Goal: Information Seeking & Learning: Check status

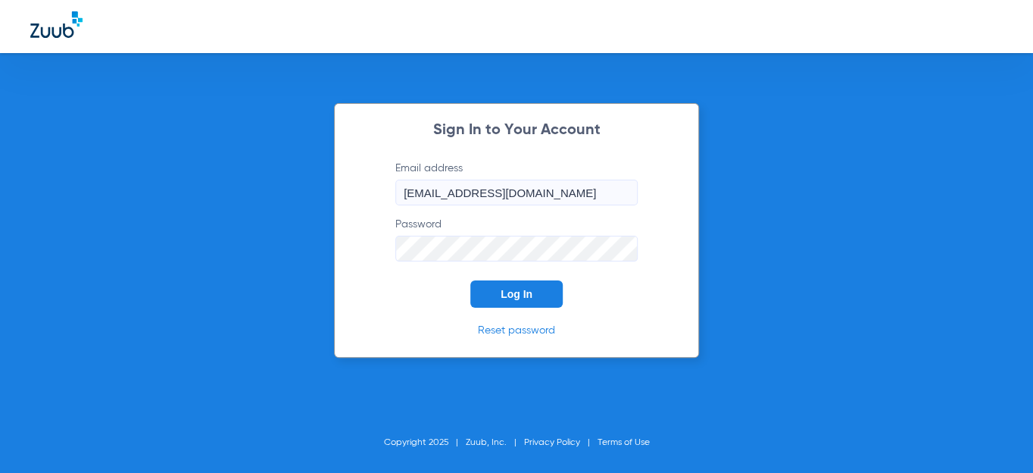
click at [495, 298] on button "Log In" at bounding box center [516, 293] width 92 height 27
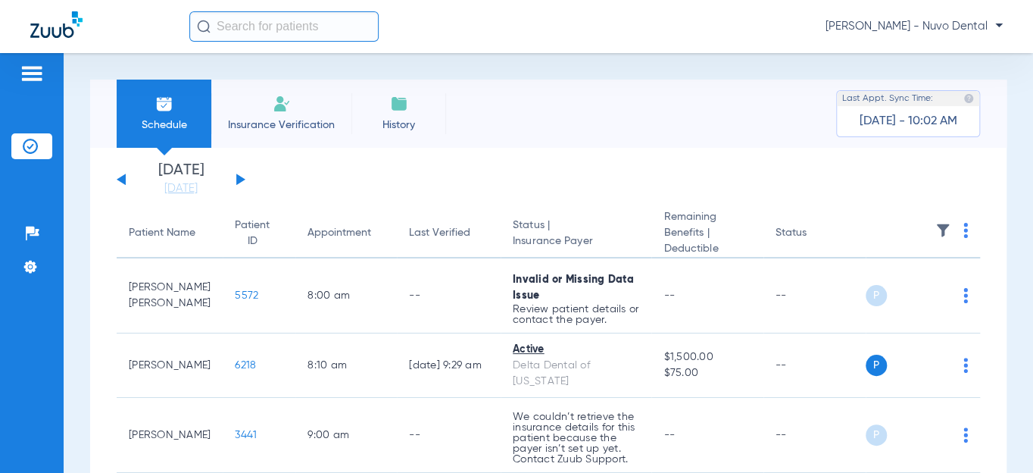
click at [291, 30] on input "text" at bounding box center [283, 26] width 189 height 30
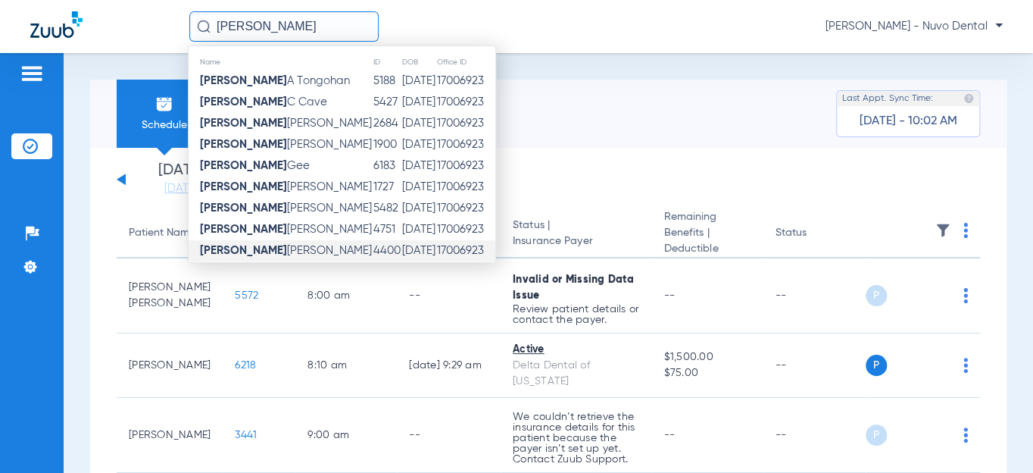
type input "[PERSON_NAME]"
click at [269, 247] on span "[PERSON_NAME] [PERSON_NAME]" at bounding box center [286, 250] width 172 height 11
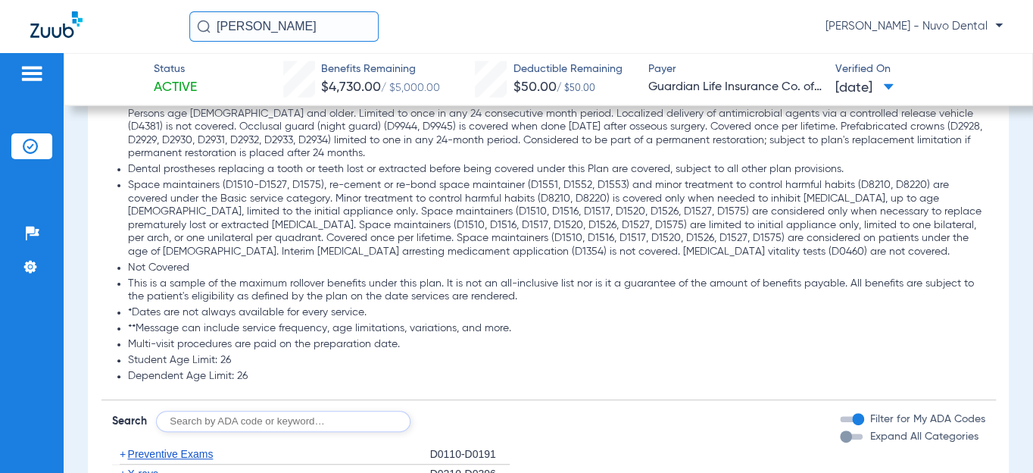
scroll to position [1790, 0]
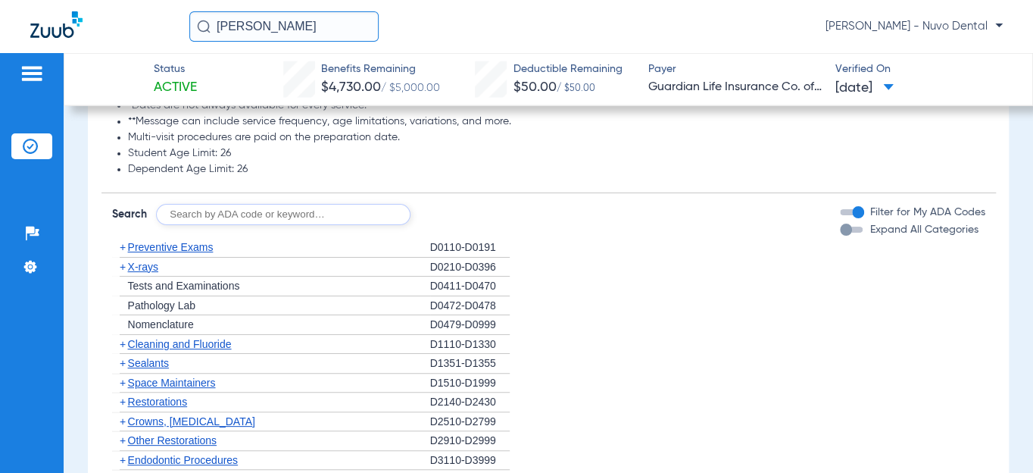
click at [280, 217] on input "text" at bounding box center [283, 214] width 254 height 21
type input "d0120, d1110"
click button "Search" at bounding box center [467, 214] width 60 height 21
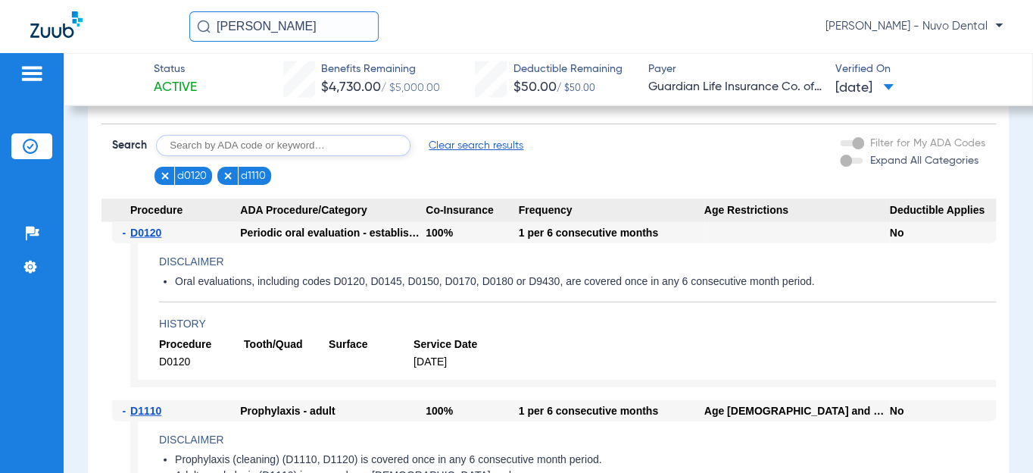
scroll to position [1928, 0]
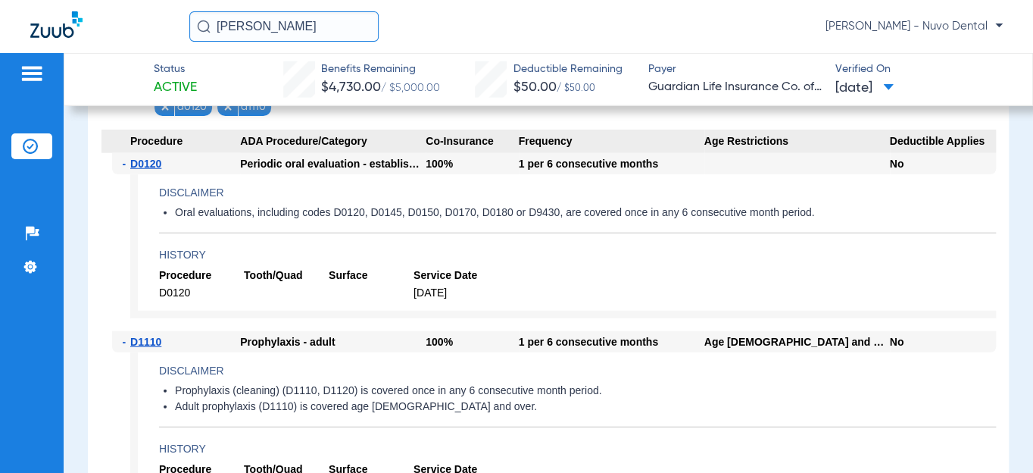
click at [657, 204] on app-benefits-detail "Disclaimer Oral evaluations, including codes D0120, D0145, D0150, D0170, D0180 …" at bounding box center [563, 246] width 866 height 144
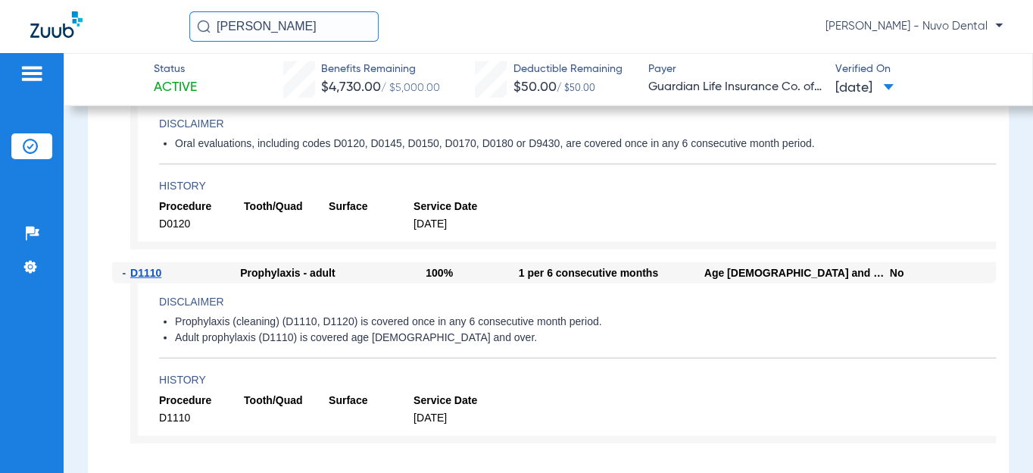
click at [367, 315] on li "Prophylaxis (cleaning) (D1110, D1120) is covered once in any 6 consecutive mont…" at bounding box center [585, 322] width 821 height 14
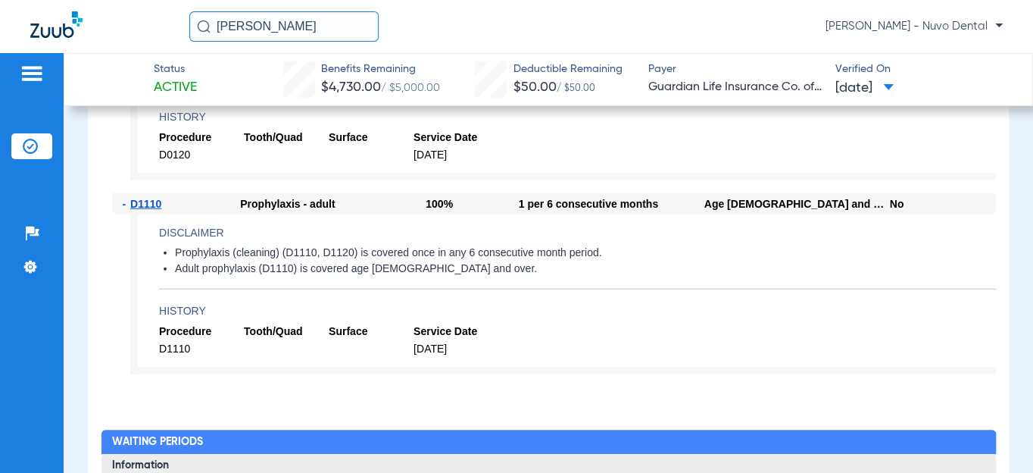
click at [308, 255] on li "Prophylaxis (cleaning) (D1110, D1120) is covered once in any 6 consecutive mont…" at bounding box center [585, 253] width 821 height 14
click at [308, 254] on li "Prophylaxis (cleaning) (D1110, D1120) is covered once in any 6 consecutive mont…" at bounding box center [585, 253] width 821 height 14
click at [586, 250] on li "Prophylaxis (cleaning) (D1110, D1120) is covered once in any 6 consecutive mont…" at bounding box center [585, 253] width 821 height 14
click at [586, 249] on li "Prophylaxis (cleaning) (D1110, D1120) is covered once in any 6 consecutive mont…" at bounding box center [585, 253] width 821 height 14
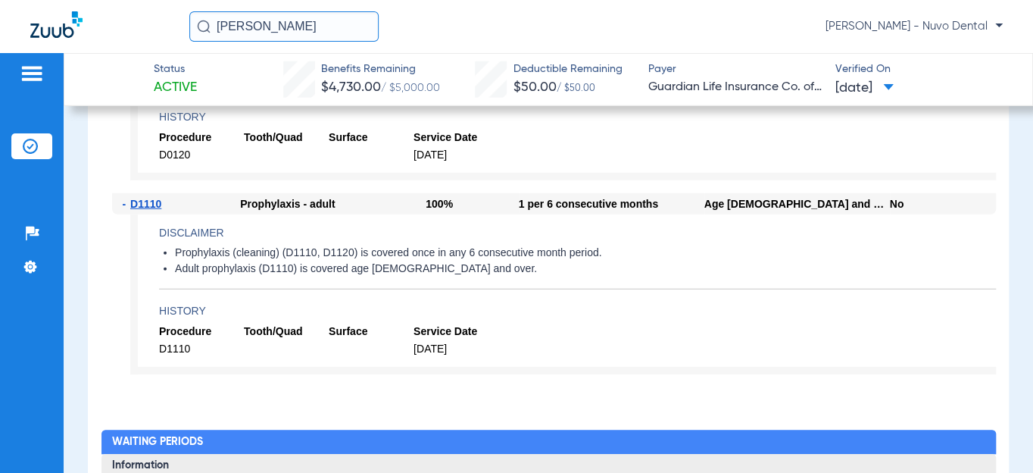
click at [586, 249] on li "Prophylaxis (cleaning) (D1110, D1120) is covered once in any 6 consecutive mont…" at bounding box center [585, 253] width 821 height 14
click at [424, 352] on span "[DATE]" at bounding box center [456, 349] width 85 height 14
click at [425, 351] on span "[DATE]" at bounding box center [456, 349] width 85 height 14
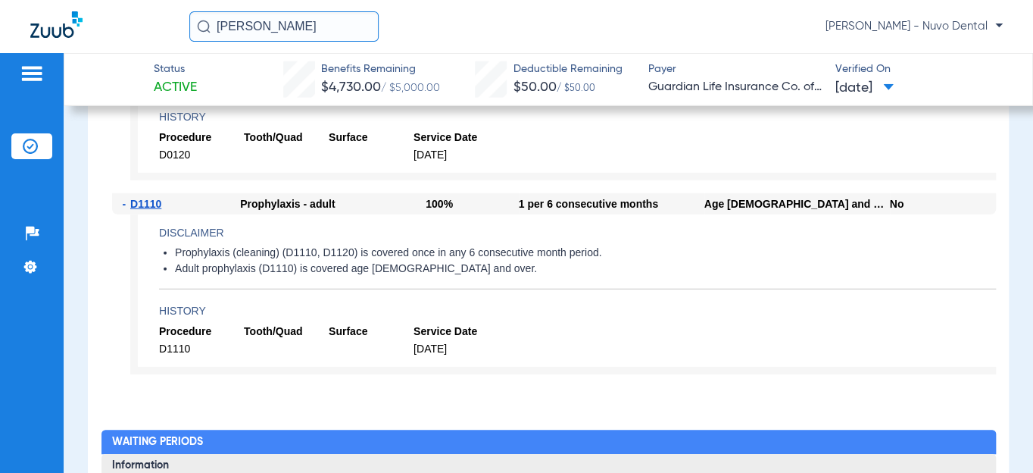
click at [425, 351] on span "[DATE]" at bounding box center [456, 349] width 85 height 14
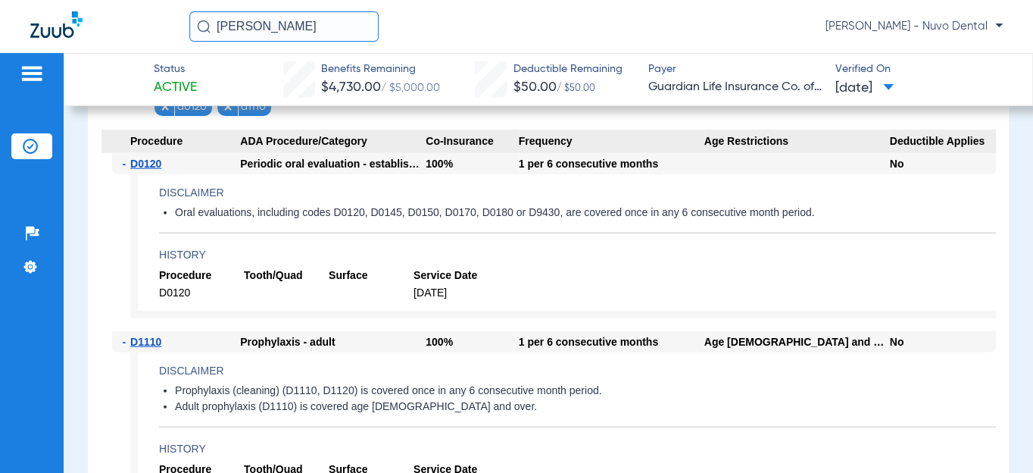
scroll to position [1859, 0]
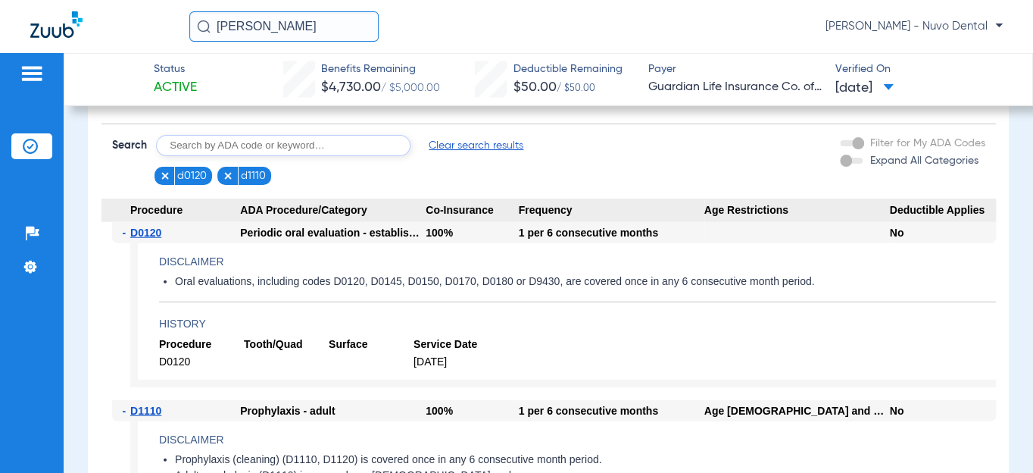
click at [204, 136] on input "text" at bounding box center [283, 145] width 254 height 21
type input "d1208"
click button "Search" at bounding box center [467, 145] width 60 height 21
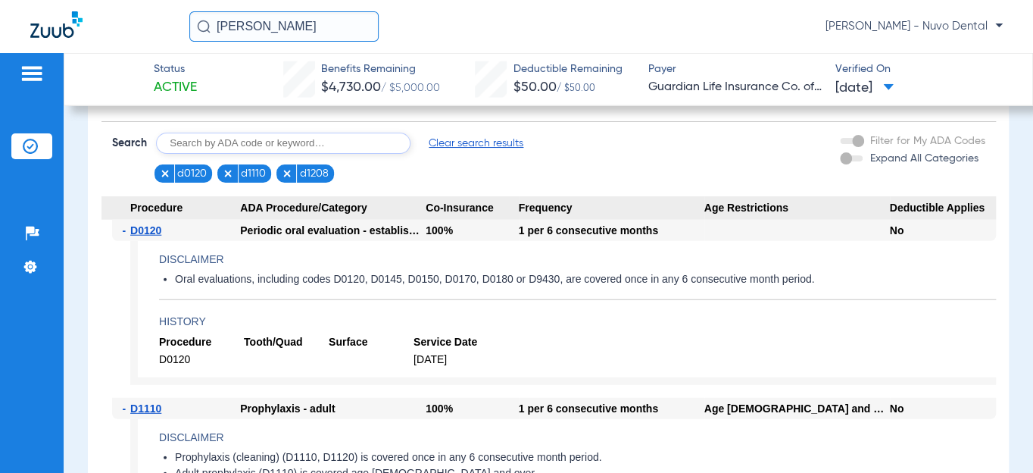
scroll to position [1790, 0]
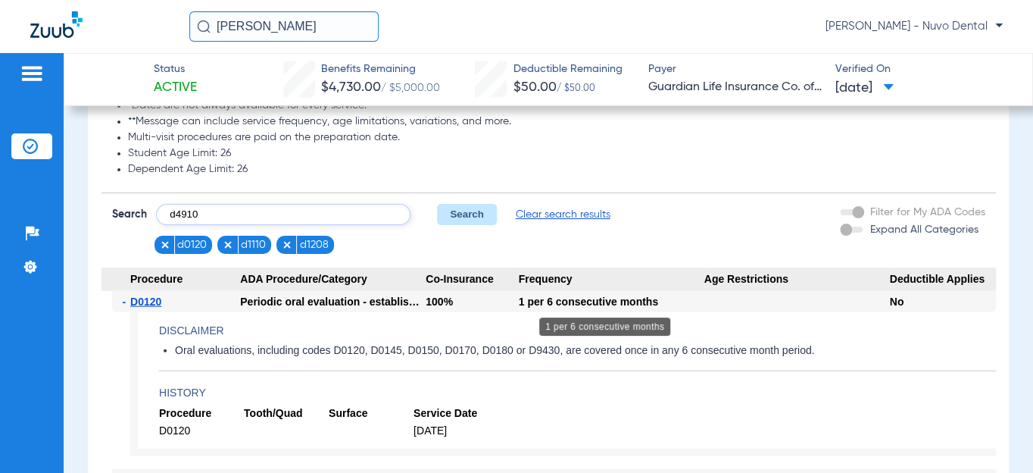
type input "d4910"
click button "Search" at bounding box center [467, 214] width 60 height 21
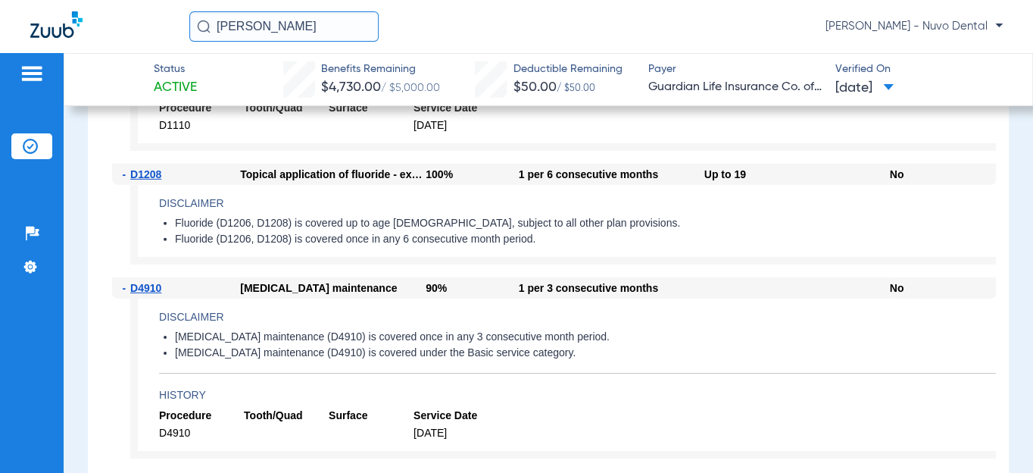
scroll to position [2203, 0]
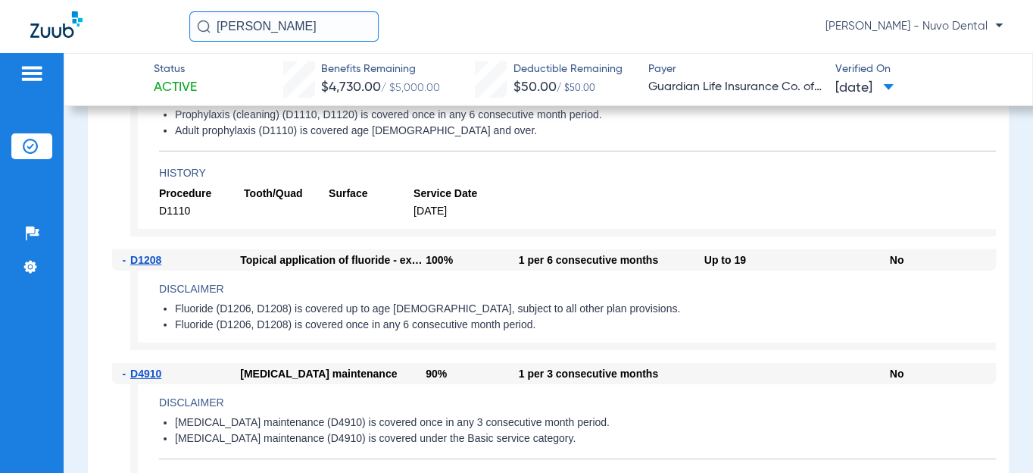
click at [8, 145] on div "Patients Insurance Verification Setup Help Center Settings" at bounding box center [32, 289] width 64 height 473
click at [23, 145] on img at bounding box center [30, 146] width 15 height 15
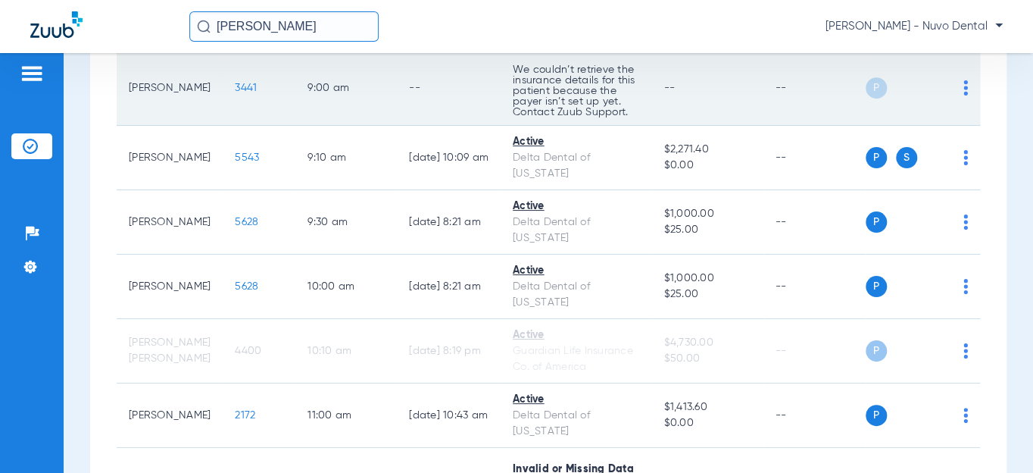
scroll to position [413, 0]
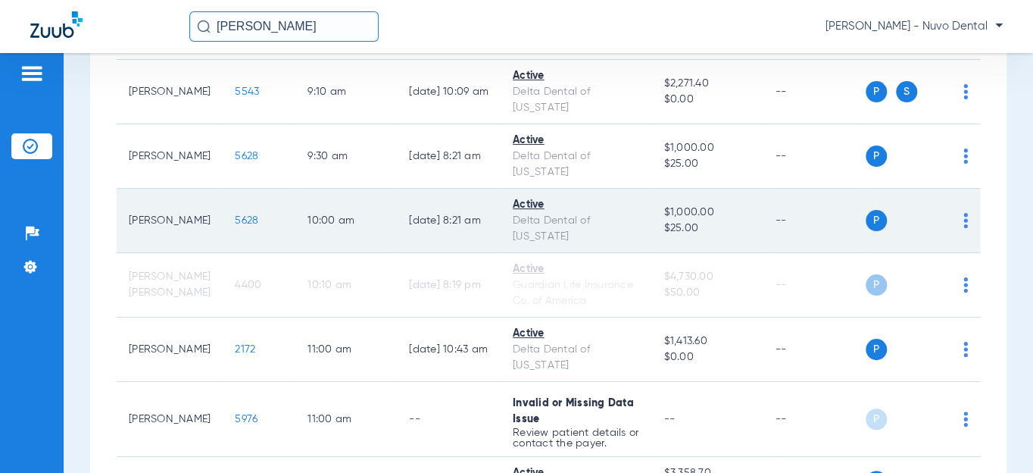
click at [235, 224] on span "5628" at bounding box center [246, 220] width 23 height 11
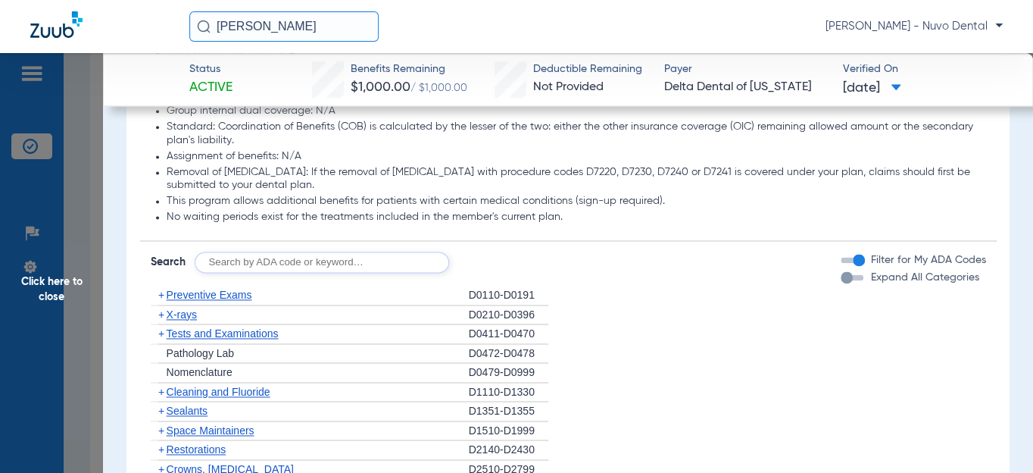
scroll to position [963, 0]
click at [264, 268] on input "text" at bounding box center [322, 262] width 254 height 21
type input "d2335, d2392, d2391"
click button "Search" at bounding box center [506, 262] width 60 height 21
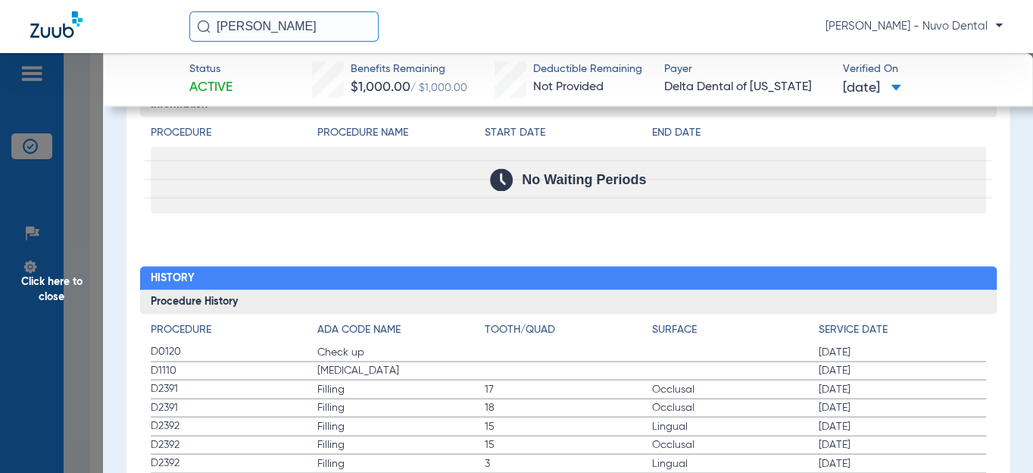
scroll to position [1032, 0]
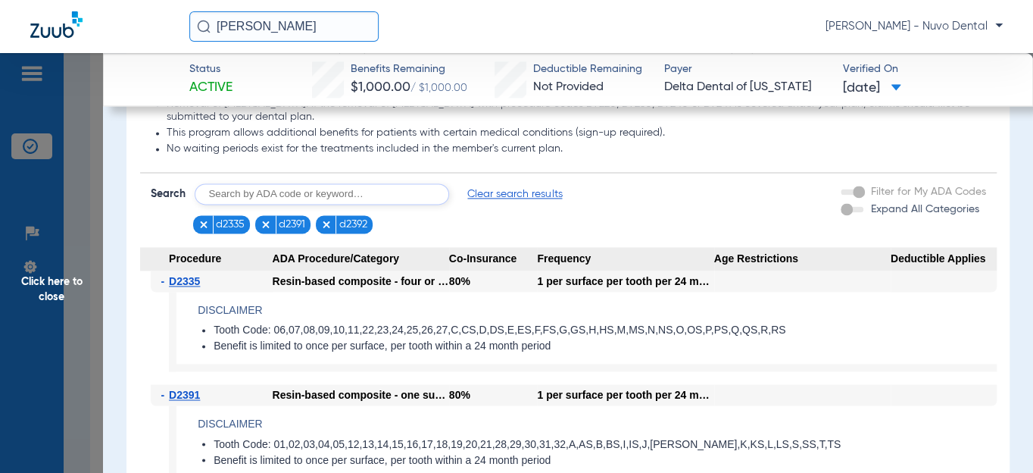
click at [338, 201] on input "text" at bounding box center [322, 193] width 254 height 21
type input "d2740, d2950, d3310"
click button "Search" at bounding box center [506, 193] width 60 height 21
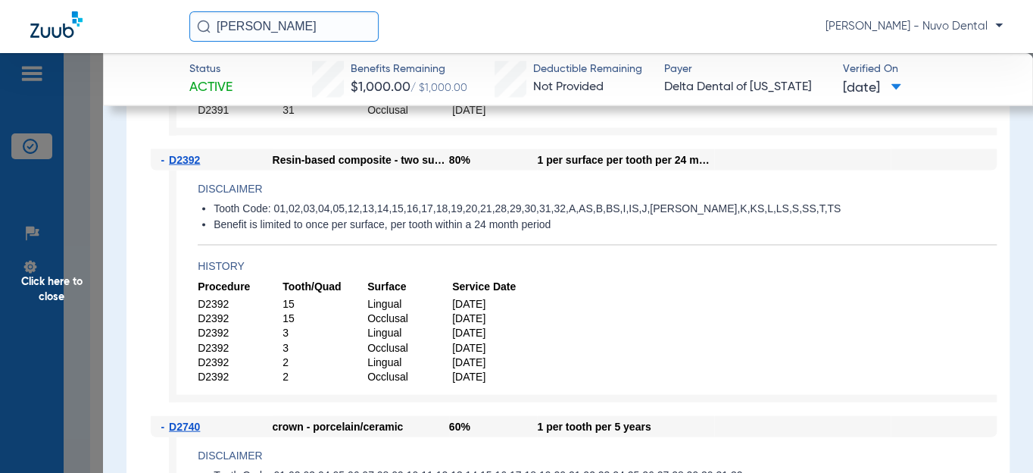
scroll to position [1444, 0]
